Goal: Transaction & Acquisition: Purchase product/service

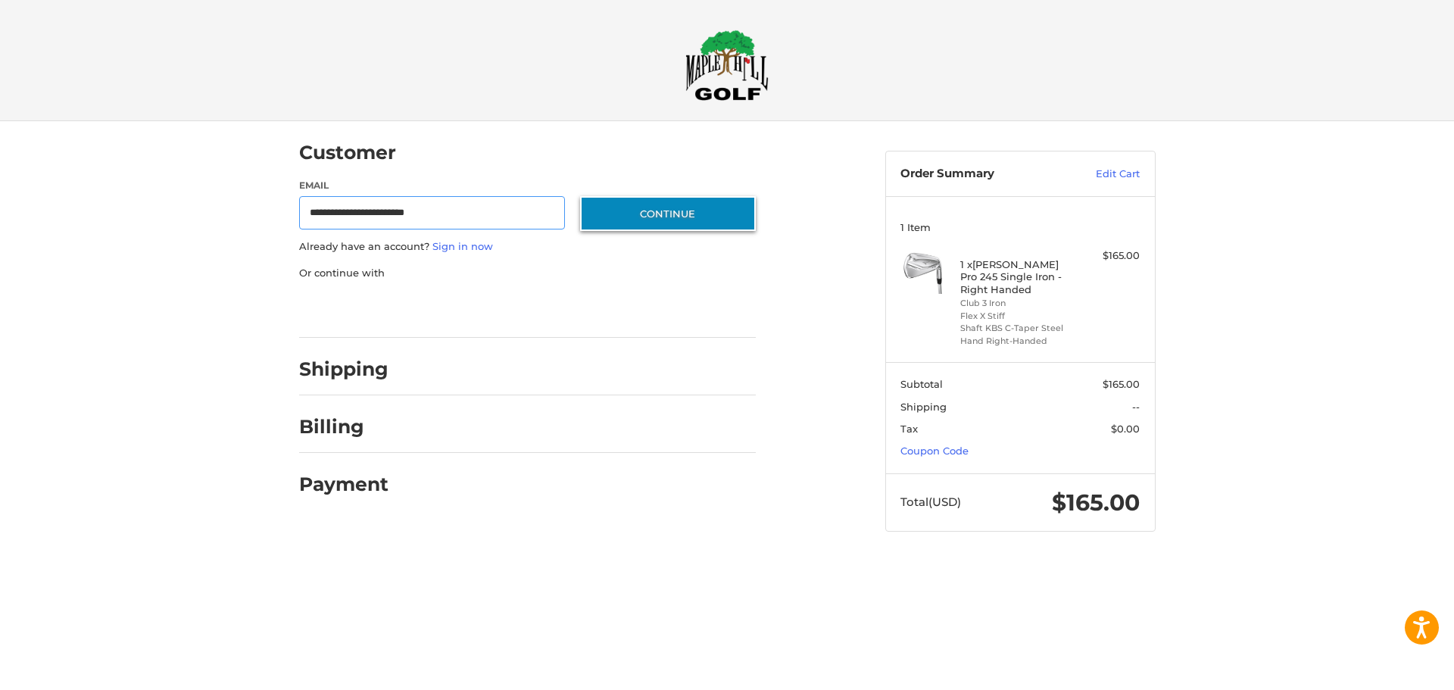
type input "**********"
click at [688, 221] on button "Continue" at bounding box center [668, 213] width 176 height 35
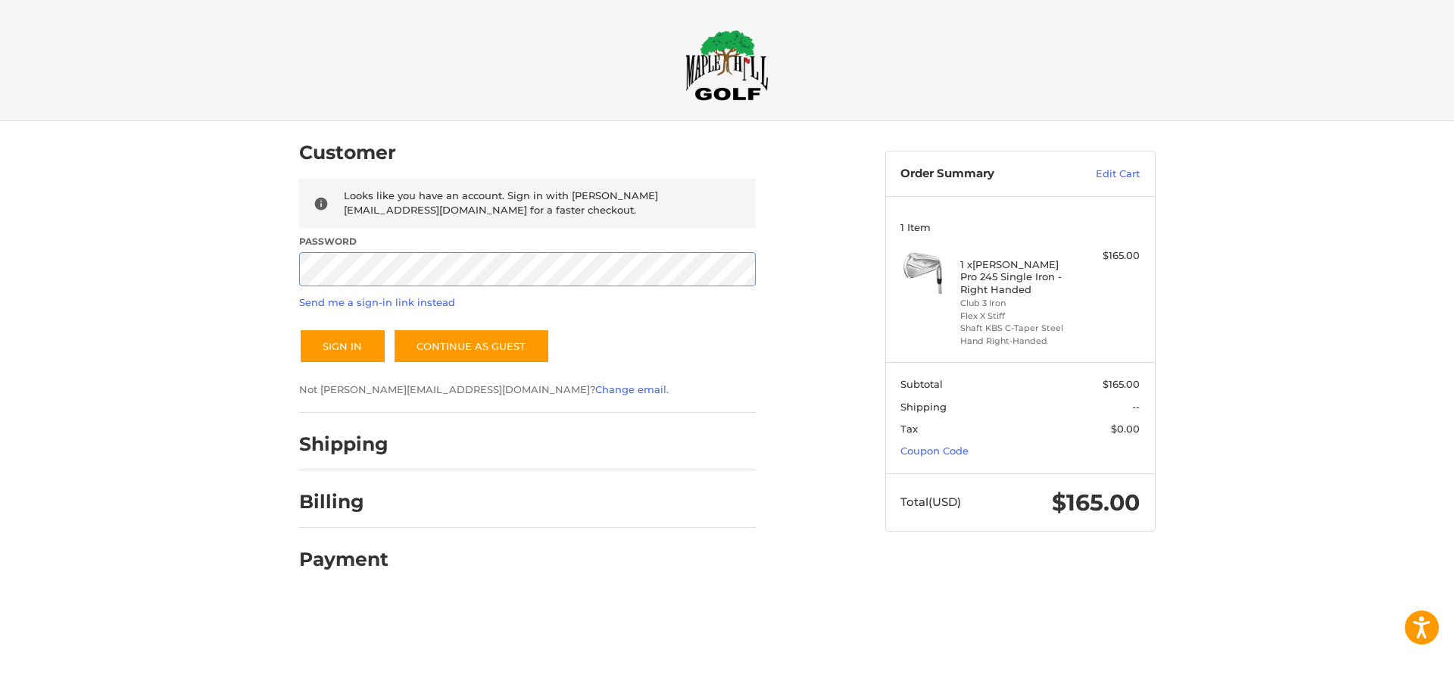
click at [299, 329] on button "Sign In" at bounding box center [342, 346] width 87 height 35
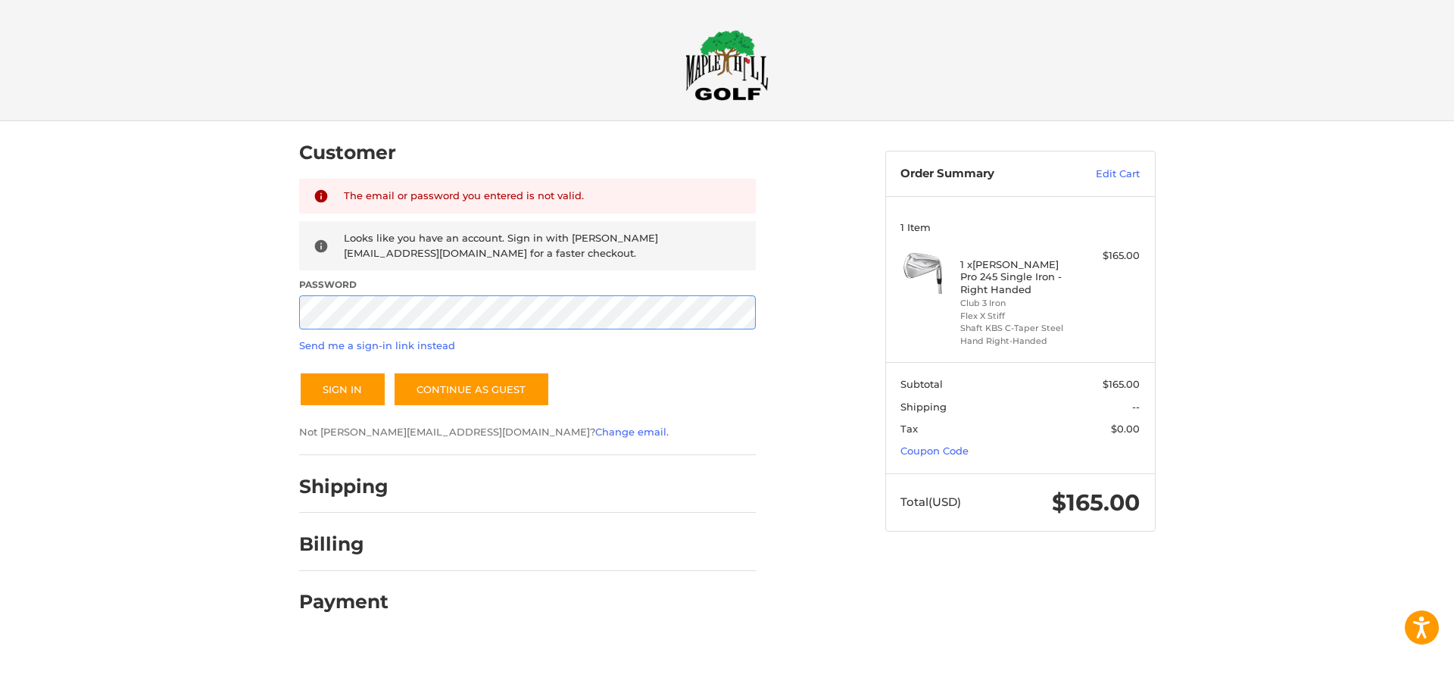
click at [299, 372] on button "Sign In" at bounding box center [342, 389] width 87 height 35
